Goal: Information Seeking & Learning: Learn about a topic

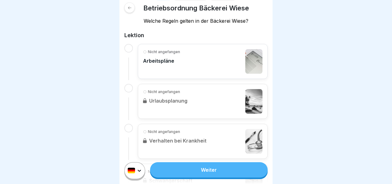
scroll to position [100, 0]
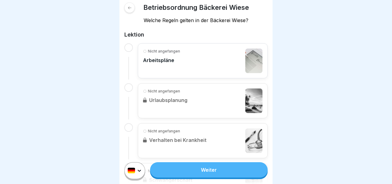
click at [178, 62] on p "Arbeitspläne" at bounding box center [161, 60] width 37 height 6
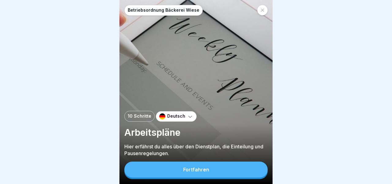
click at [228, 170] on button "Fortfahren" at bounding box center [195, 169] width 143 height 16
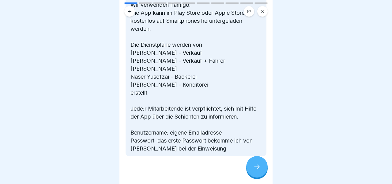
scroll to position [142, 0]
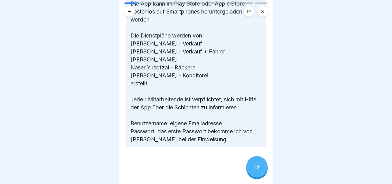
click at [257, 175] on div at bounding box center [256, 166] width 21 height 21
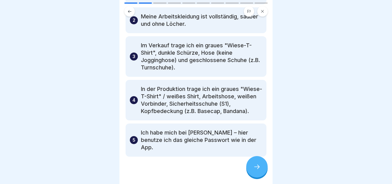
scroll to position [81, 0]
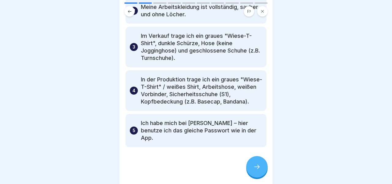
click at [251, 163] on div at bounding box center [256, 166] width 21 height 21
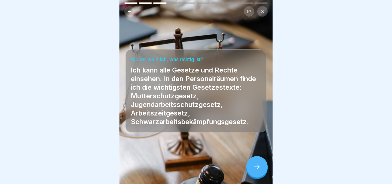
click at [256, 167] on icon at bounding box center [257, 166] width 7 height 7
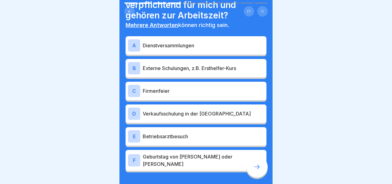
scroll to position [32, 0]
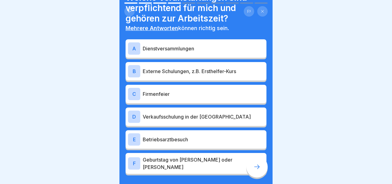
click at [181, 51] on p "Dienstversammlungen" at bounding box center [203, 48] width 121 height 7
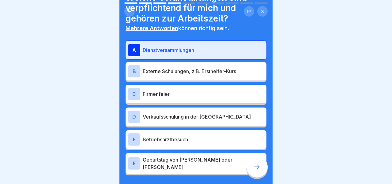
click at [181, 67] on div "B Externe Schulungen, z.B. Ersthelfer-Kurs" at bounding box center [196, 71] width 136 height 12
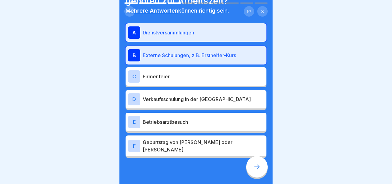
scroll to position [51, 0]
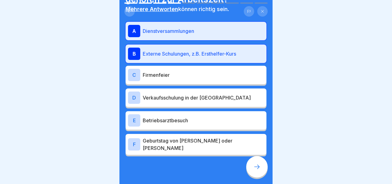
click at [255, 166] on icon at bounding box center [257, 166] width 6 height 4
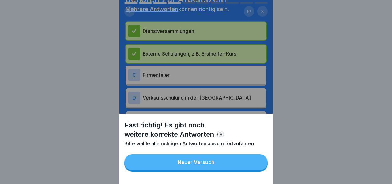
click at [198, 159] on button "Neuer Versuch" at bounding box center [195, 162] width 143 height 16
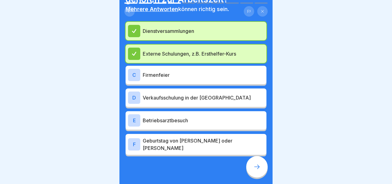
click at [175, 98] on p "Verkaufsschulung in der [GEOGRAPHIC_DATA]" at bounding box center [203, 97] width 121 height 7
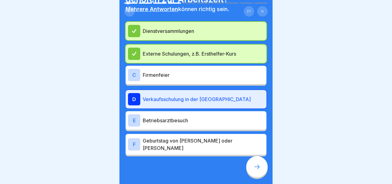
click at [254, 170] on div at bounding box center [256, 166] width 21 height 21
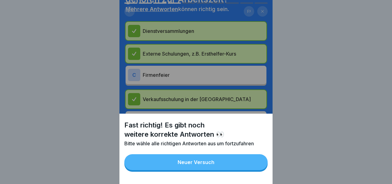
click at [212, 164] on div "Neuer Versuch" at bounding box center [196, 162] width 37 height 6
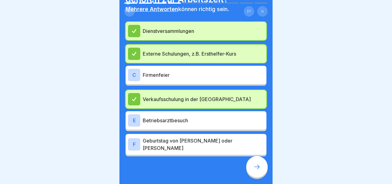
click at [190, 122] on p "Betriebsarztbesuch" at bounding box center [203, 120] width 121 height 7
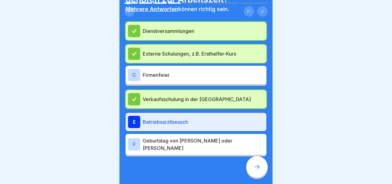
click at [258, 166] on icon at bounding box center [257, 166] width 7 height 7
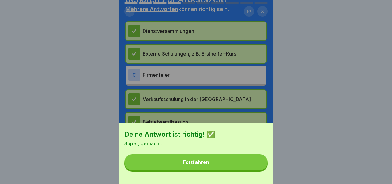
click at [211, 160] on button "Fortfahren" at bounding box center [195, 162] width 143 height 16
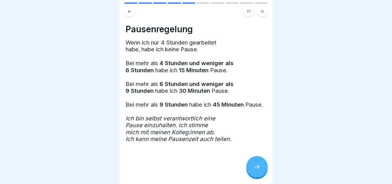
scroll to position [14, 0]
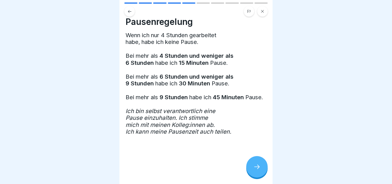
click at [251, 166] on div at bounding box center [256, 166] width 21 height 21
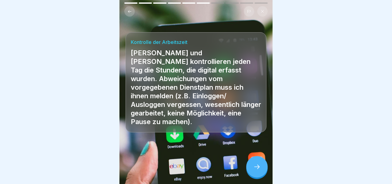
click at [264, 167] on div at bounding box center [256, 166] width 21 height 21
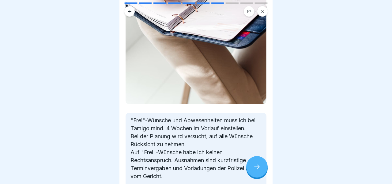
scroll to position [203, 0]
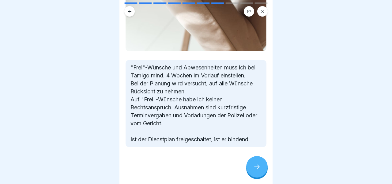
click at [253, 163] on div at bounding box center [256, 166] width 21 height 21
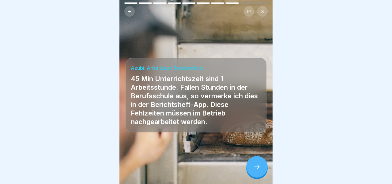
click at [260, 167] on icon at bounding box center [257, 166] width 7 height 7
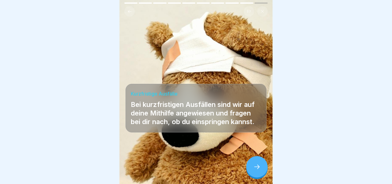
click at [256, 166] on icon at bounding box center [257, 166] width 6 height 4
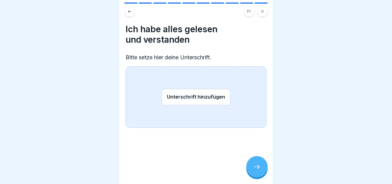
click at [189, 97] on button "Unterschrift hinzufügen" at bounding box center [196, 97] width 69 height 16
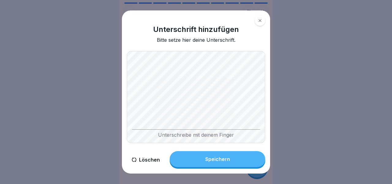
click at [237, 130] on div "Unterschreibe mit deinem Finger" at bounding box center [196, 97] width 139 height 92
click at [150, 158] on button "Löschen" at bounding box center [146, 159] width 38 height 17
click at [147, 160] on button "Löschen" at bounding box center [146, 159] width 38 height 17
click at [166, 130] on div "Unterschreibe mit deinem Finger" at bounding box center [196, 133] width 128 height 9
click at [216, 159] on div "Speichern" at bounding box center [217, 159] width 25 height 6
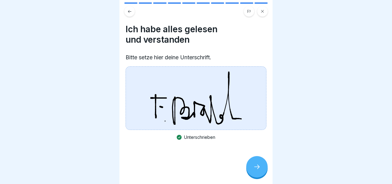
click at [259, 168] on icon at bounding box center [257, 166] width 7 height 7
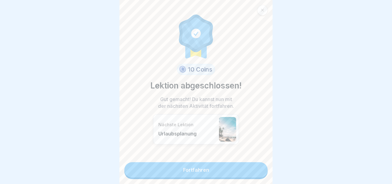
click at [212, 174] on link "Fortfahren" at bounding box center [195, 169] width 143 height 15
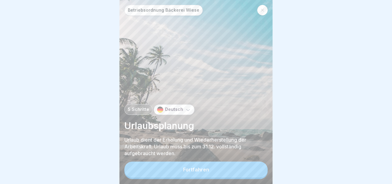
click at [200, 174] on button "Fortfahren" at bounding box center [195, 169] width 143 height 16
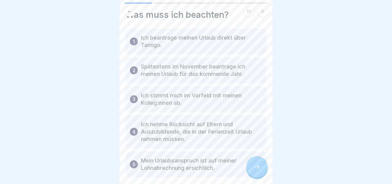
scroll to position [44, 0]
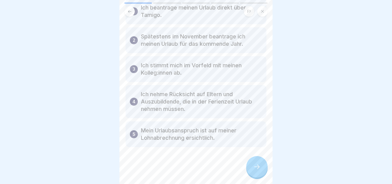
click at [261, 166] on icon at bounding box center [257, 166] width 7 height 7
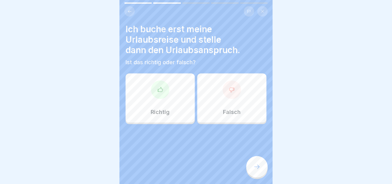
click at [234, 102] on div "Falsch" at bounding box center [231, 97] width 69 height 49
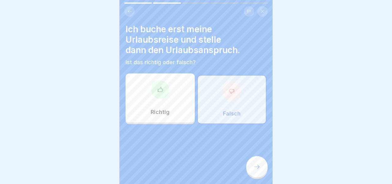
click at [254, 166] on icon at bounding box center [257, 166] width 7 height 7
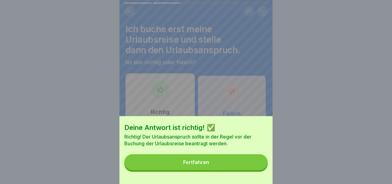
click at [238, 163] on button "Fortfahren" at bounding box center [195, 162] width 143 height 16
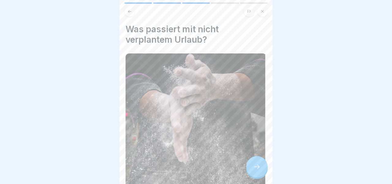
scroll to position [90, 0]
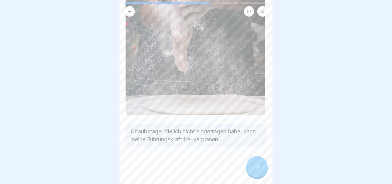
click at [255, 170] on icon at bounding box center [257, 166] width 7 height 7
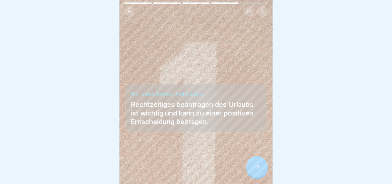
click at [252, 164] on div at bounding box center [256, 166] width 21 height 21
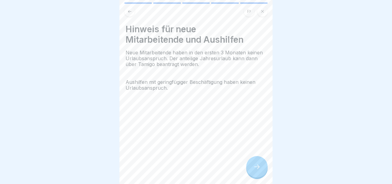
click at [252, 164] on div at bounding box center [256, 166] width 21 height 21
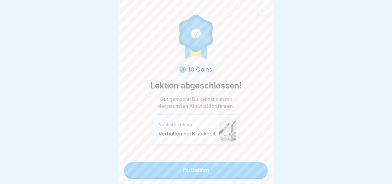
click at [227, 168] on link "Fortfahren" at bounding box center [195, 169] width 143 height 15
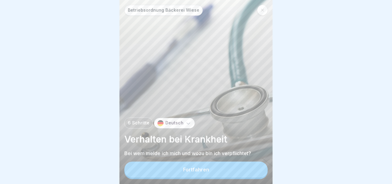
click at [208, 176] on button "Fortfahren" at bounding box center [195, 169] width 143 height 16
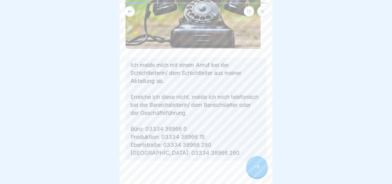
scroll to position [97, 0]
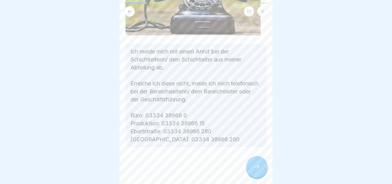
click at [254, 167] on icon at bounding box center [257, 166] width 7 height 7
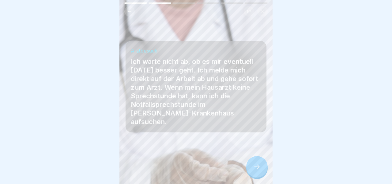
click at [259, 168] on icon at bounding box center [257, 166] width 7 height 7
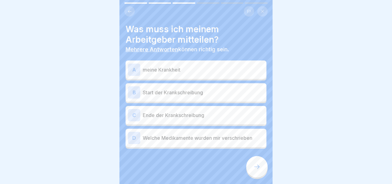
click at [194, 75] on div "A meine Krankheit" at bounding box center [196, 69] width 136 height 12
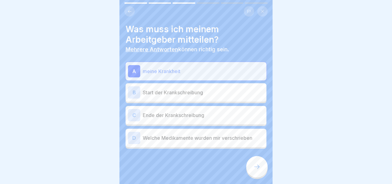
click at [193, 95] on p "Start der Krankschreibung" at bounding box center [203, 92] width 121 height 7
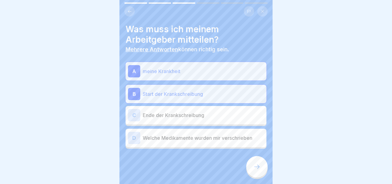
click at [257, 165] on icon at bounding box center [257, 166] width 7 height 7
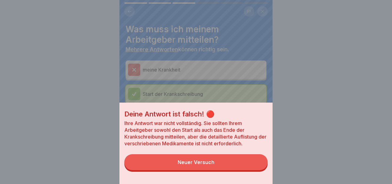
click at [219, 164] on button "Neuer Versuch" at bounding box center [195, 162] width 143 height 16
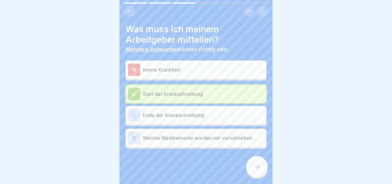
click at [159, 70] on p "meine Krankheit" at bounding box center [203, 69] width 121 height 7
click at [138, 89] on div at bounding box center [134, 94] width 12 height 12
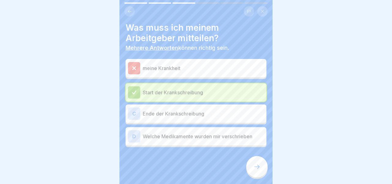
click at [257, 169] on icon at bounding box center [257, 166] width 7 height 7
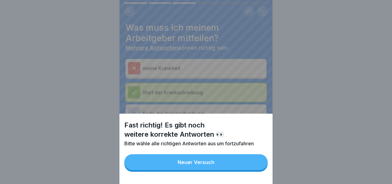
click at [220, 167] on button "Neuer Versuch" at bounding box center [195, 162] width 143 height 16
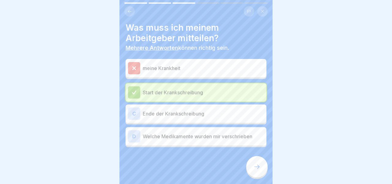
click at [185, 105] on div "C Ende der Krankschreibung" at bounding box center [196, 113] width 141 height 18
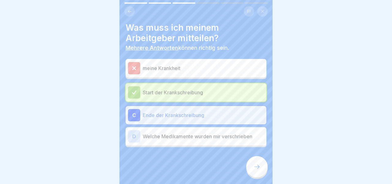
click at [259, 167] on icon at bounding box center [257, 166] width 6 height 4
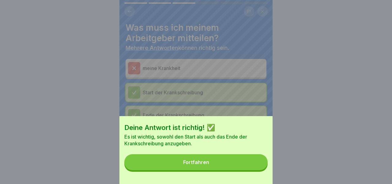
click at [239, 166] on button "Fortfahren" at bounding box center [195, 162] width 143 height 16
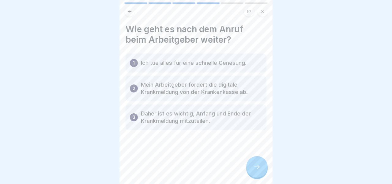
click at [260, 166] on icon at bounding box center [257, 166] width 7 height 7
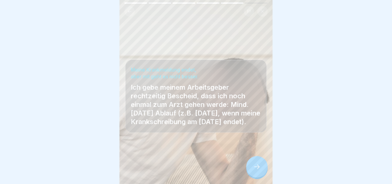
click at [259, 163] on div at bounding box center [256, 166] width 21 height 21
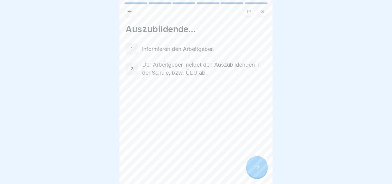
click at [259, 163] on div at bounding box center [256, 166] width 21 height 21
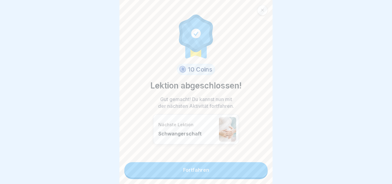
click at [232, 166] on link "Fortfahren" at bounding box center [195, 169] width 143 height 15
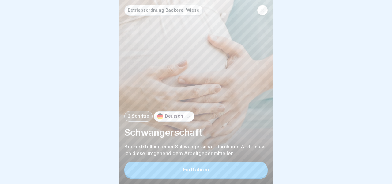
click at [221, 174] on button "Fortfahren" at bounding box center [195, 169] width 143 height 16
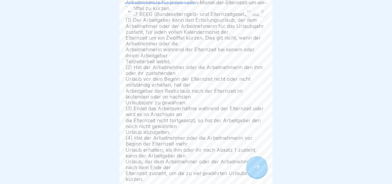
scroll to position [184, 0]
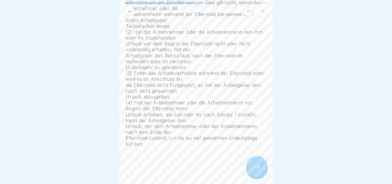
click at [256, 165] on icon at bounding box center [257, 166] width 7 height 7
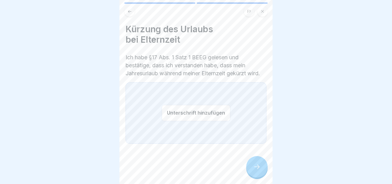
click at [184, 105] on button "Unterschrift hinzufügen" at bounding box center [196, 113] width 69 height 16
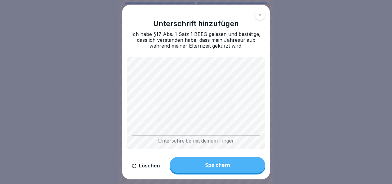
click at [193, 140] on div "Unterschreibe mit deinem Finger" at bounding box center [196, 103] width 139 height 92
click at [275, 140] on body "Betriebsordnung Bäckerei Wiese 2 Schritte Deutsch Schwangerschaft Bei Feststell…" at bounding box center [196, 92] width 392 height 184
click at [236, 162] on button "Speichern" at bounding box center [218, 165] width 96 height 16
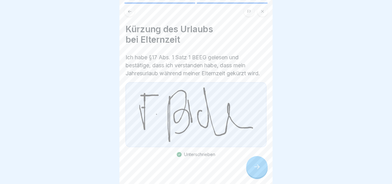
click at [259, 166] on icon at bounding box center [257, 166] width 6 height 4
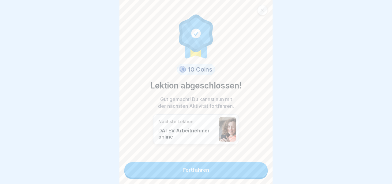
click at [224, 173] on link "Fortfahren" at bounding box center [195, 169] width 143 height 15
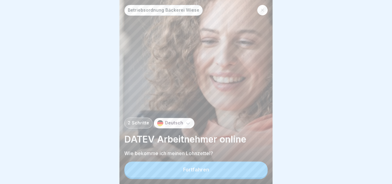
click at [205, 170] on div "Fortfahren" at bounding box center [196, 169] width 26 height 6
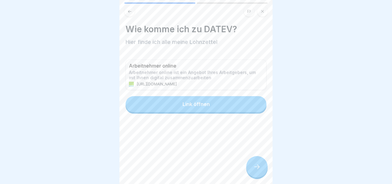
click at [201, 85] on div "[URL][DOMAIN_NAME]" at bounding box center [196, 84] width 134 height 5
click at [256, 162] on div at bounding box center [256, 166] width 21 height 21
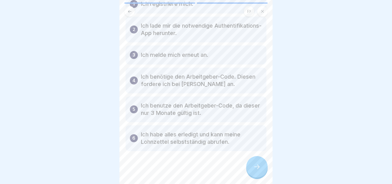
scroll to position [52, 0]
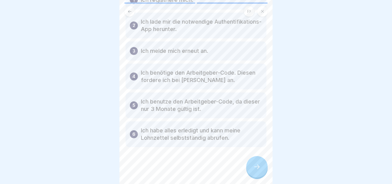
click at [258, 170] on icon at bounding box center [257, 166] width 7 height 7
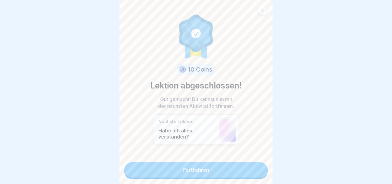
click at [228, 172] on link "Fortfahren" at bounding box center [195, 169] width 143 height 15
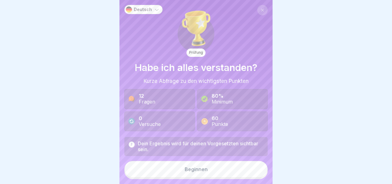
click at [212, 171] on button "Beginnen" at bounding box center [195, 169] width 143 height 17
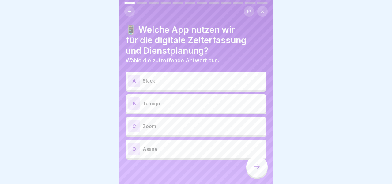
click at [189, 105] on p "Tamigo" at bounding box center [203, 103] width 121 height 7
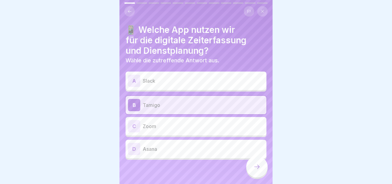
click at [254, 166] on icon at bounding box center [257, 166] width 7 height 7
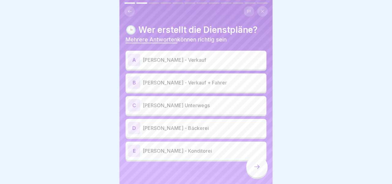
click at [190, 62] on p "[PERSON_NAME] - Verkauf" at bounding box center [203, 59] width 121 height 7
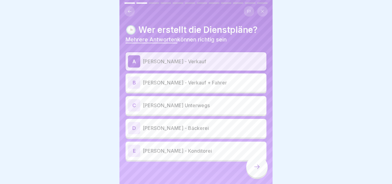
click at [184, 83] on p "[PERSON_NAME] - Verkauf + Fahrer" at bounding box center [203, 82] width 121 height 7
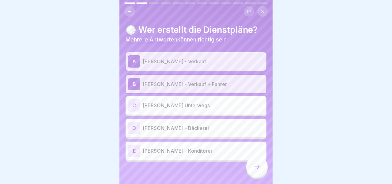
click at [183, 107] on p "[PERSON_NAME] Unterwegs" at bounding box center [203, 104] width 121 height 7
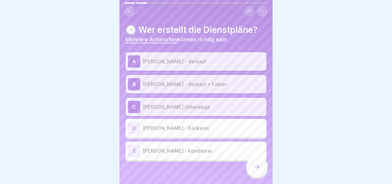
click at [178, 128] on p "[PERSON_NAME] - Bäckerei" at bounding box center [203, 127] width 121 height 7
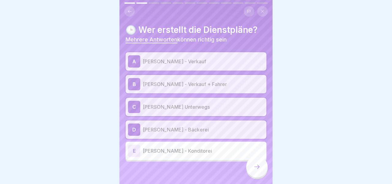
click at [175, 151] on p "[PERSON_NAME] - Konditorei" at bounding box center [203, 150] width 121 height 7
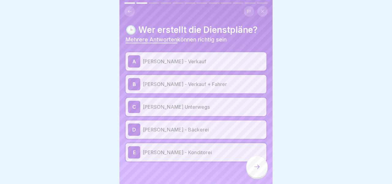
click at [255, 169] on icon at bounding box center [257, 166] width 7 height 7
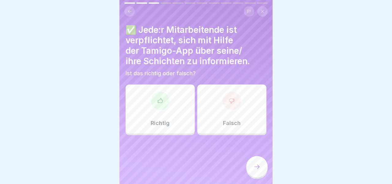
click at [169, 113] on div "Richtig" at bounding box center [160, 108] width 69 height 49
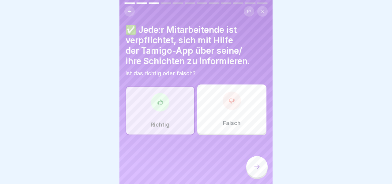
click at [262, 164] on div at bounding box center [256, 166] width 21 height 21
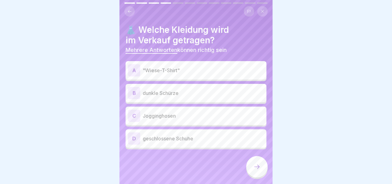
click at [192, 71] on p ""Wiese-T-Shirt"" at bounding box center [203, 70] width 121 height 7
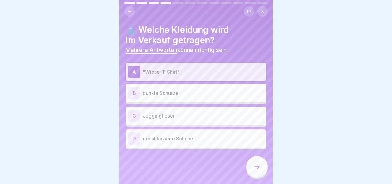
click at [195, 140] on p "geschlossene Schuhe" at bounding box center [203, 138] width 121 height 7
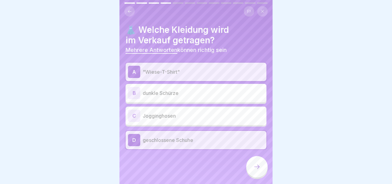
click at [198, 98] on div "B dunkle Schürze" at bounding box center [196, 93] width 136 height 12
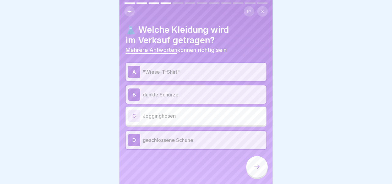
click at [255, 165] on icon at bounding box center [257, 166] width 7 height 7
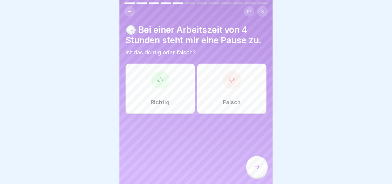
click at [231, 82] on icon at bounding box center [232, 80] width 5 height 5
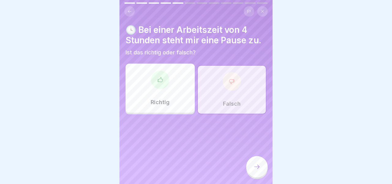
click at [231, 82] on icon at bounding box center [232, 81] width 5 height 5
click at [259, 159] on div at bounding box center [256, 166] width 21 height 21
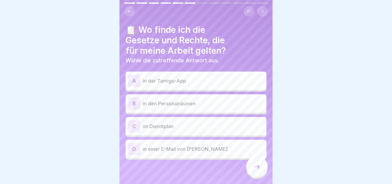
click at [200, 111] on div "B in den Personalräumen" at bounding box center [196, 103] width 141 height 18
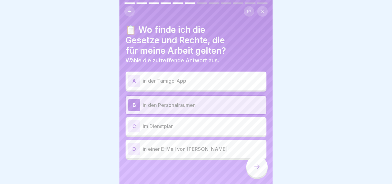
click at [256, 169] on icon at bounding box center [257, 166] width 7 height 7
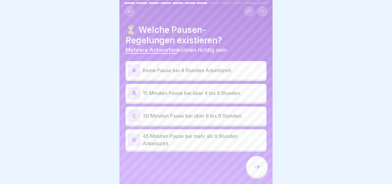
click at [200, 74] on div "A Keine Pause bei 4 Stunden Arbeitszeit." at bounding box center [196, 70] width 136 height 12
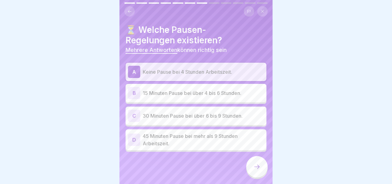
click at [198, 94] on p "15 Minuten Pause bei über 4 bis 6 Stunden." at bounding box center [203, 92] width 121 height 7
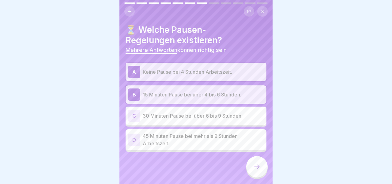
click at [200, 119] on p "30 Minuten Pause bei über 6 bis 9 Stunden." at bounding box center [203, 115] width 121 height 7
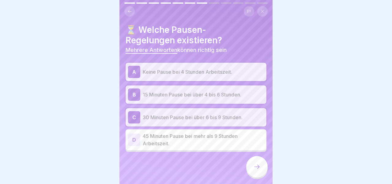
click at [199, 136] on p "45 Minuten Pause bei mehr als 9 Stunden Arbeitszeit." at bounding box center [203, 139] width 121 height 15
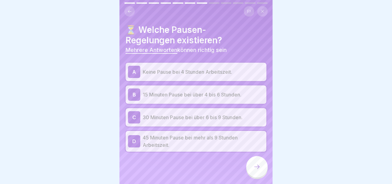
click at [255, 173] on div at bounding box center [256, 166] width 21 height 21
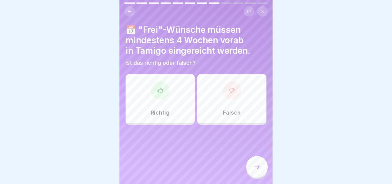
click at [165, 101] on div "Richtig" at bounding box center [160, 98] width 69 height 49
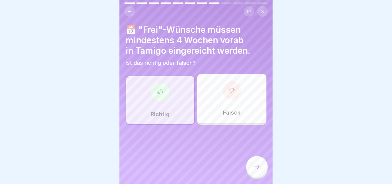
click at [256, 163] on div at bounding box center [256, 166] width 21 height 21
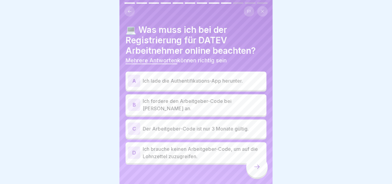
click at [201, 82] on p "Ich lade die Authentifikations-App herunter." at bounding box center [203, 80] width 121 height 7
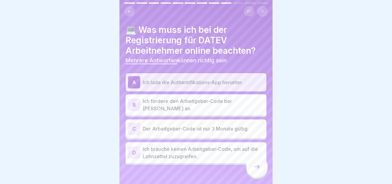
click at [209, 107] on p "Ich fordere den Arbeitgeber-Code bei [PERSON_NAME] an." at bounding box center [203, 104] width 121 height 15
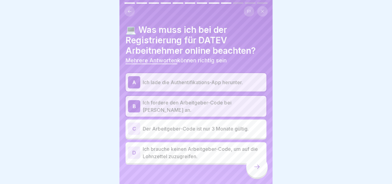
click at [213, 133] on div "C Der Arbeitgeber-Code ist nur 3 Monate gültig." at bounding box center [196, 128] width 136 height 12
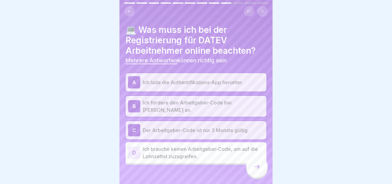
click at [257, 170] on icon at bounding box center [257, 166] width 7 height 7
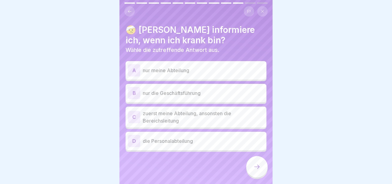
click at [200, 115] on p "zuerst meine Abteilung, ansonsten die Bereichsleitung" at bounding box center [203, 116] width 121 height 15
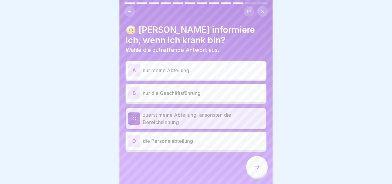
click at [199, 141] on p "die Personalabteilung" at bounding box center [203, 140] width 121 height 7
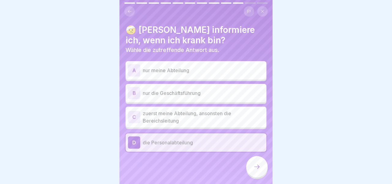
click at [186, 115] on p "zuerst meine Abteilung, ansonsten die Bereichsleitung" at bounding box center [203, 116] width 121 height 15
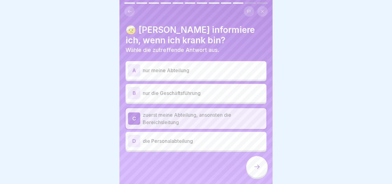
click at [258, 167] on icon at bounding box center [257, 166] width 7 height 7
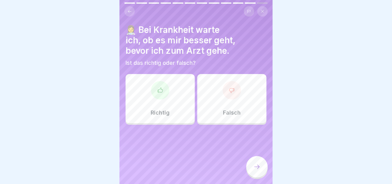
click at [236, 95] on div at bounding box center [232, 90] width 18 height 18
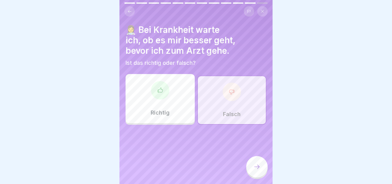
click at [256, 160] on div at bounding box center [256, 166] width 21 height 21
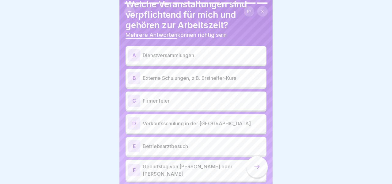
scroll to position [37, 0]
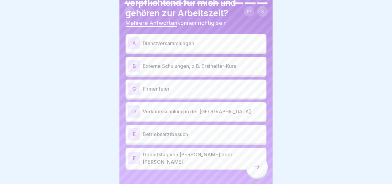
click at [194, 41] on p "Dienstversammlungen" at bounding box center [203, 43] width 121 height 7
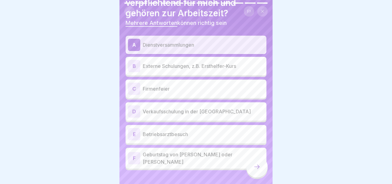
click at [196, 63] on p "Externe Schulungen, z.B. Ersthelfer-Kurs" at bounding box center [203, 65] width 121 height 7
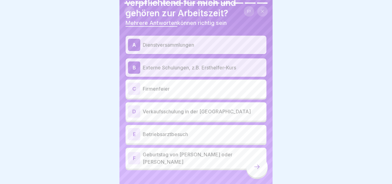
click at [196, 112] on p "Verkaufsschulung in der [GEOGRAPHIC_DATA]" at bounding box center [203, 111] width 121 height 7
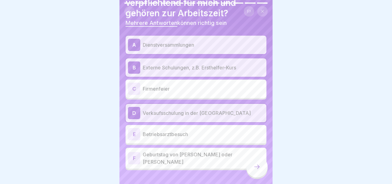
click at [195, 134] on p "Betriebsarztbesuch" at bounding box center [203, 133] width 121 height 7
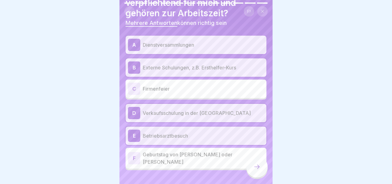
click at [256, 175] on div at bounding box center [256, 166] width 21 height 21
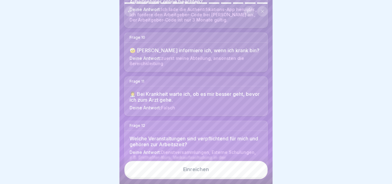
scroll to position [472, 0]
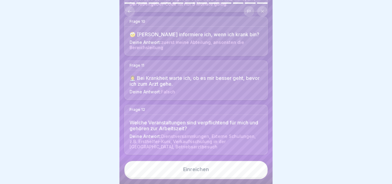
click at [217, 167] on button "Einreichen" at bounding box center [195, 169] width 143 height 17
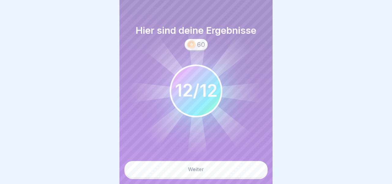
click at [207, 169] on button "Weiter" at bounding box center [195, 169] width 143 height 17
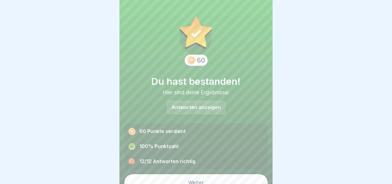
scroll to position [13, 0]
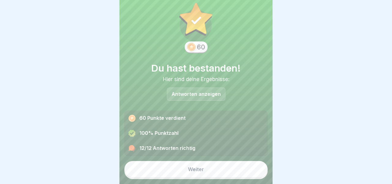
click at [210, 170] on button "Weiter" at bounding box center [195, 169] width 143 height 17
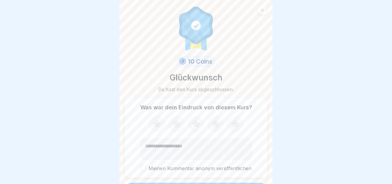
scroll to position [21, 0]
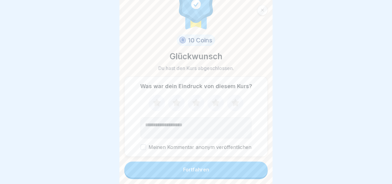
click at [218, 167] on button "Fortfahren" at bounding box center [195, 169] width 143 height 16
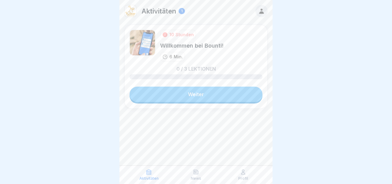
click at [202, 96] on link "Weiter" at bounding box center [196, 93] width 133 height 15
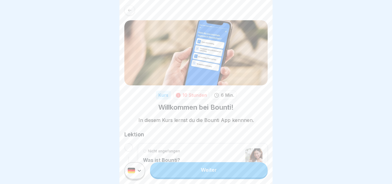
scroll to position [110, 0]
